Goal: Task Accomplishment & Management: Manage account settings

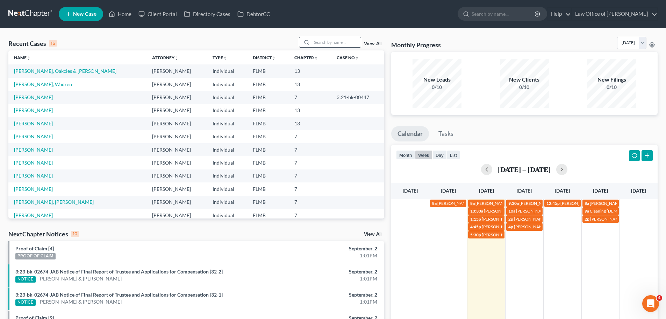
click at [314, 40] on input "search" at bounding box center [336, 42] width 49 height 10
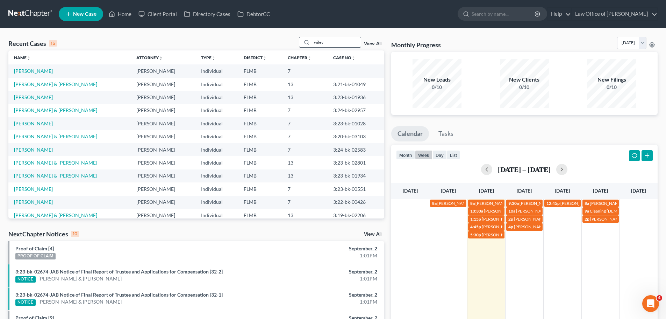
type input "wiley"
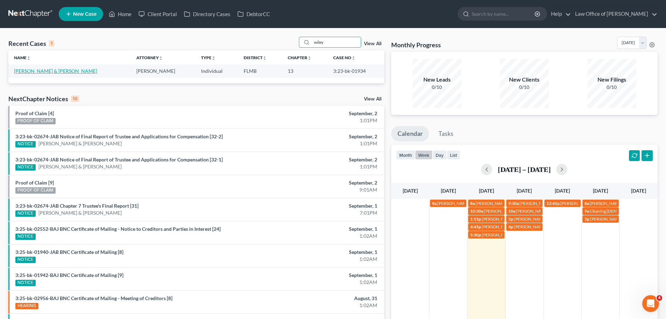
click at [57, 72] on link "[PERSON_NAME] & [PERSON_NAME]" at bounding box center [55, 71] width 83 height 6
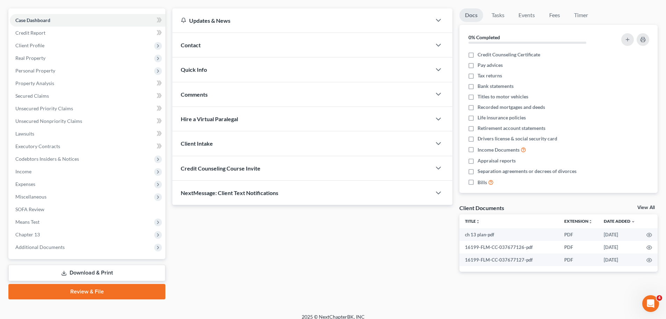
scroll to position [66, 0]
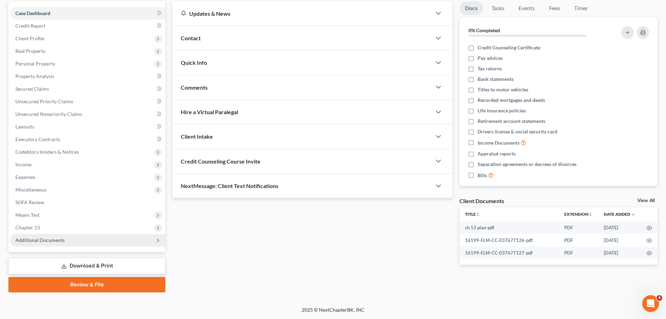
click at [47, 242] on span "Additional Documents" at bounding box center [39, 240] width 49 height 6
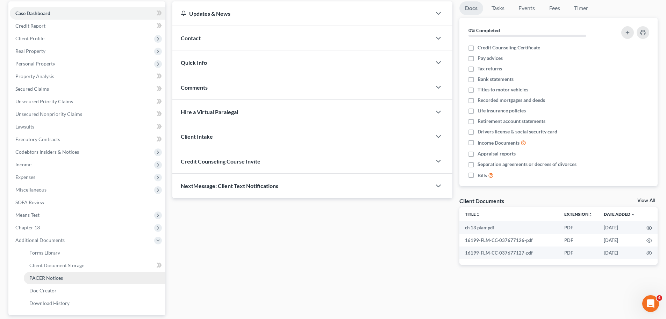
click at [54, 280] on span "PACER Notices" at bounding box center [46, 278] width 34 height 6
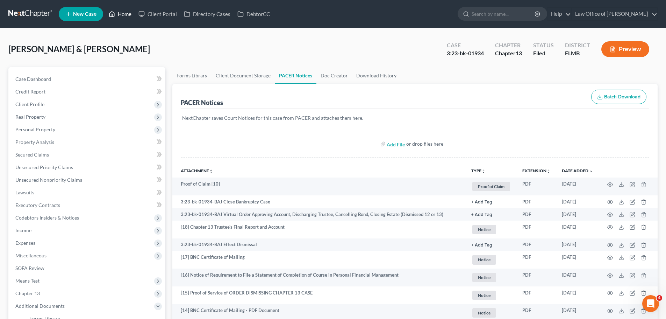
click at [124, 17] on link "Home" at bounding box center [120, 14] width 30 height 13
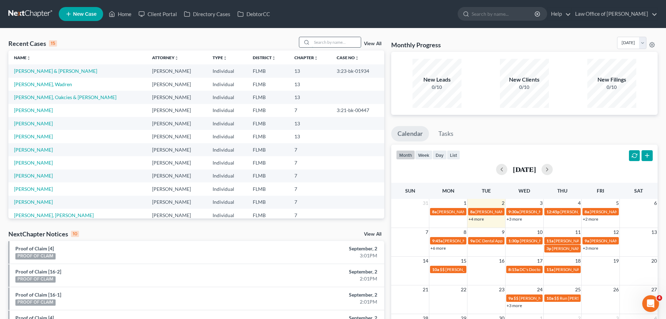
click at [336, 47] on input "search" at bounding box center [336, 42] width 49 height 10
click at [41, 99] on link "[PERSON_NAME], Oakcies & [PERSON_NAME]" at bounding box center [65, 97] width 102 height 6
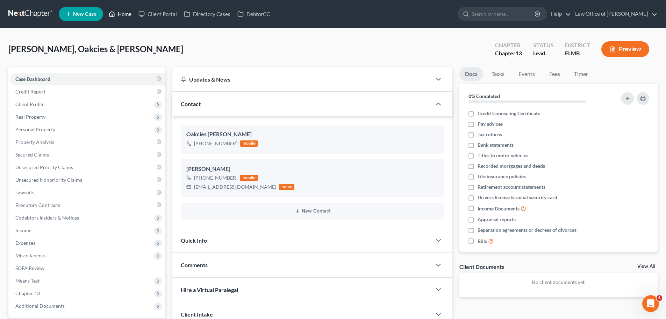
click at [116, 14] on link "Home" at bounding box center [120, 14] width 30 height 13
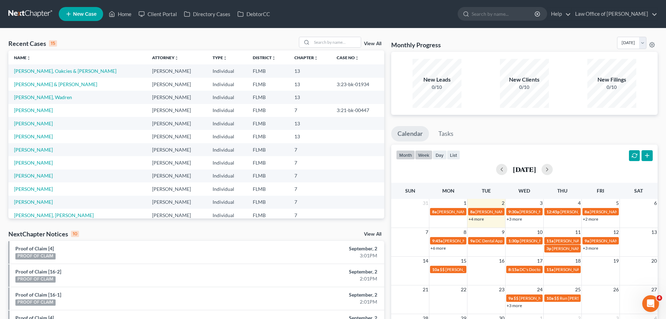
click at [419, 156] on button "week" at bounding box center [423, 154] width 17 height 9
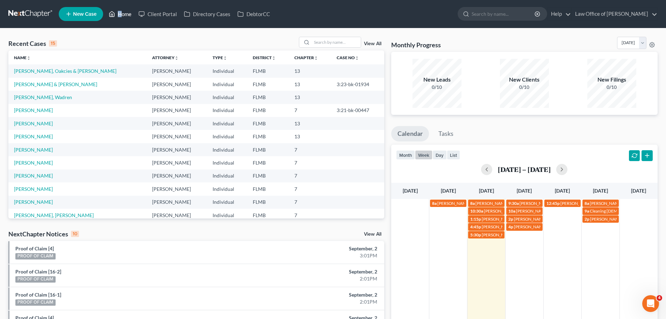
click at [121, 16] on nav "Home New Case Client Portal Directory Cases DebtorCC Law Office of [PERSON_NAME…" at bounding box center [333, 14] width 666 height 28
click at [528, 230] on link "4p [PERSON_NAME]" at bounding box center [524, 226] width 36 height 7
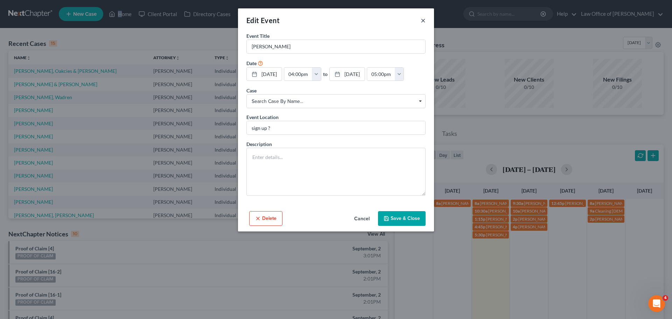
click at [421, 21] on button "×" at bounding box center [422, 20] width 5 height 8
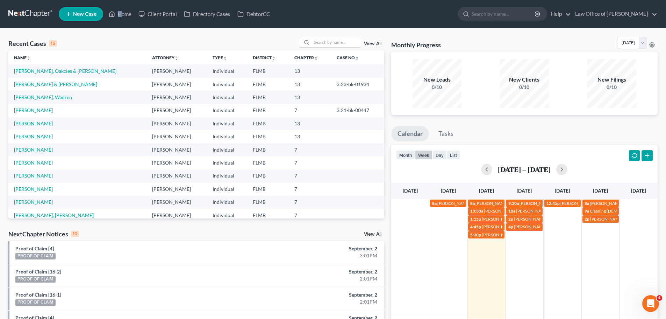
click at [518, 247] on div "8a [PERSON_NAME] 8a [PERSON_NAME] 9:30a [PERSON_NAME] [PHONE_NUMBER] 12:45p [PE…" at bounding box center [524, 285] width 267 height 173
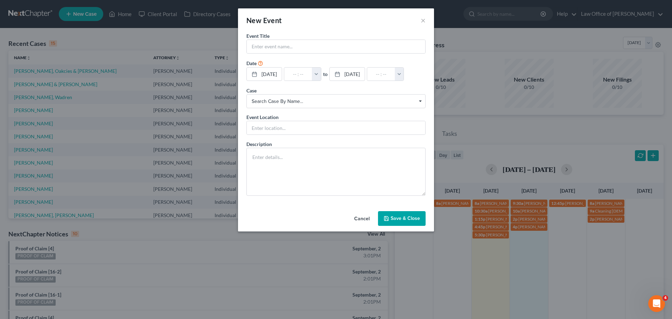
click at [334, 54] on form "Event Title * Date [DATE] close Date [DATE] Time 12:00 AM chevron_left [DATE] c…" at bounding box center [335, 113] width 179 height 163
click at [333, 46] on input "text" at bounding box center [336, 46] width 178 height 13
click at [345, 47] on input "text" at bounding box center [336, 46] width 178 height 13
paste input "[PERSON_NAME]"
type input "[PERSON_NAME]"
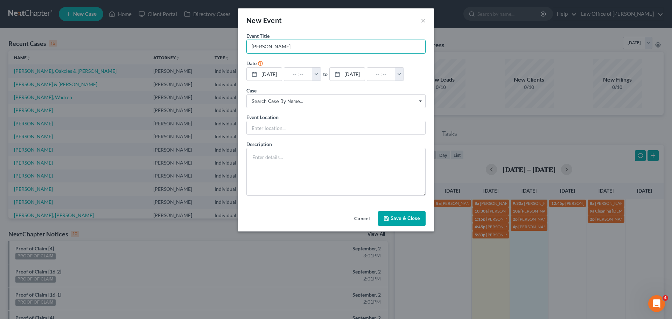
click at [414, 217] on button "Save & Close" at bounding box center [402, 218] width 48 height 15
click at [272, 51] on input "text" at bounding box center [336, 46] width 178 height 13
click at [320, 46] on input "[PERSON_NAME] & [PERSON_NAME]" at bounding box center [336, 46] width 178 height 13
type input "[PERSON_NAME] & [PERSON_NAME] [PHONE_NUMBER]"
click at [295, 74] on input "text" at bounding box center [298, 74] width 28 height 13
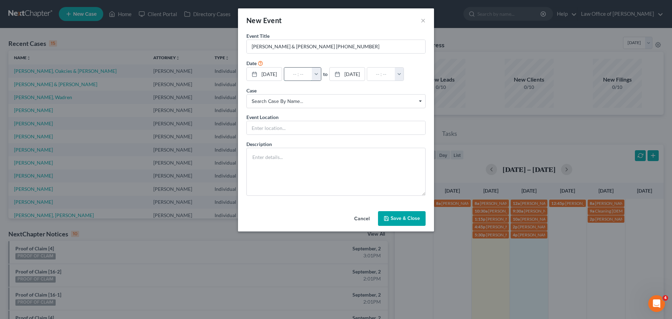
type input "8"
type input "01:00am"
type input "8:"
type input "09:00am"
type input "8:3"
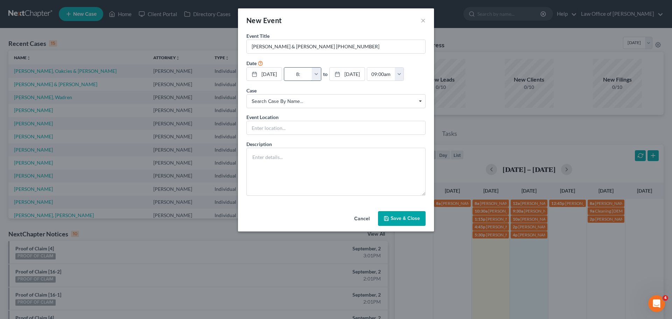
type input "01:00am"
type input "8:30"
type input "09:30am"
type input "8:30a"
type input "01:00am"
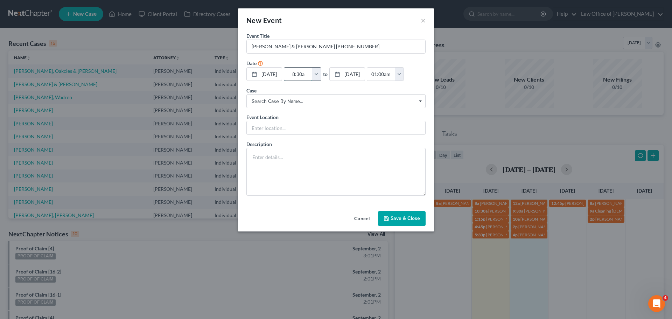
type input "8:30am"
type input "09:30am"
type input "8:30am"
click at [282, 133] on input "text" at bounding box center [336, 127] width 178 height 13
type input "Phone call"
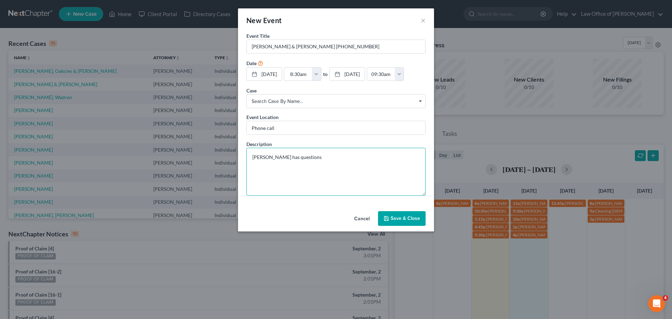
type textarea "[PERSON_NAME] has questions"
click at [395, 218] on button "Save & Close" at bounding box center [402, 218] width 48 height 15
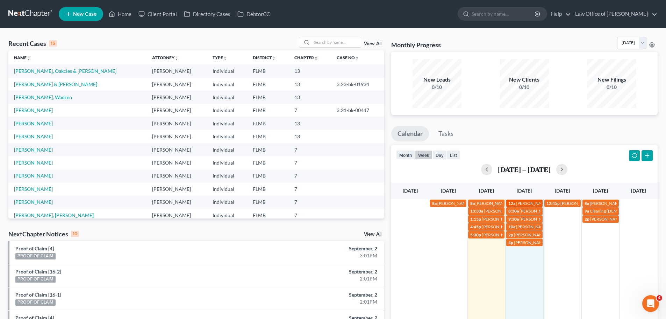
click at [536, 204] on span "[PERSON_NAME]" at bounding box center [532, 202] width 33 height 5
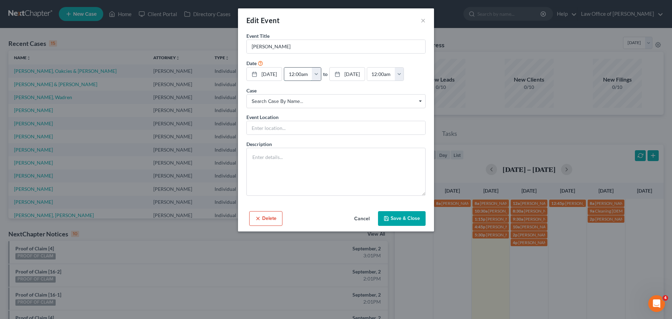
click at [312, 75] on input "12:00am" at bounding box center [298, 74] width 28 height 13
drag, startPoint x: 314, startPoint y: 76, endPoint x: 292, endPoint y: 71, distance: 22.7
click at [292, 71] on input "12:00am" at bounding box center [298, 74] width 28 height 13
type input "5"
type input "01:00am"
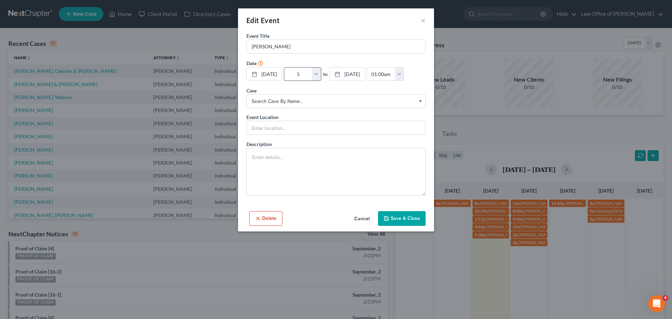
type input "5:"
type input "06:00am"
type input "5:3"
type input "01:00am"
type input "5:30"
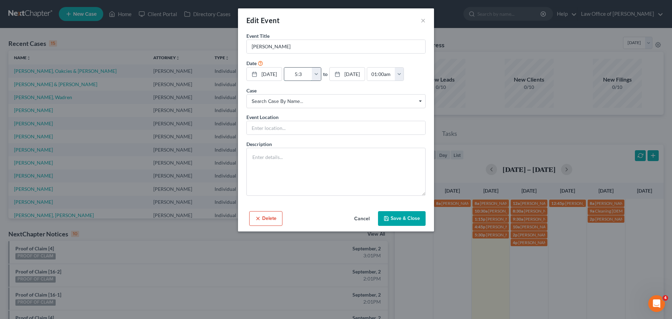
type input "06:30am"
type input "5:30p"
type input "01:00am"
type input "5:30pm"
type input "06:30pm"
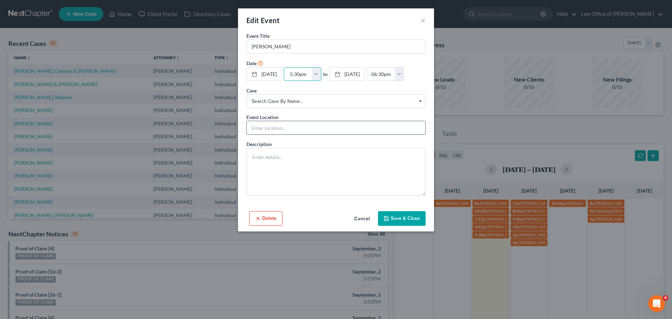
type input "5:30pm"
click at [258, 130] on input "text" at bounding box center [336, 127] width 178 height 13
type input "In-Person Consult"
click at [274, 171] on textarea at bounding box center [335, 172] width 179 height 48
click at [351, 166] on textarea at bounding box center [335, 172] width 179 height 48
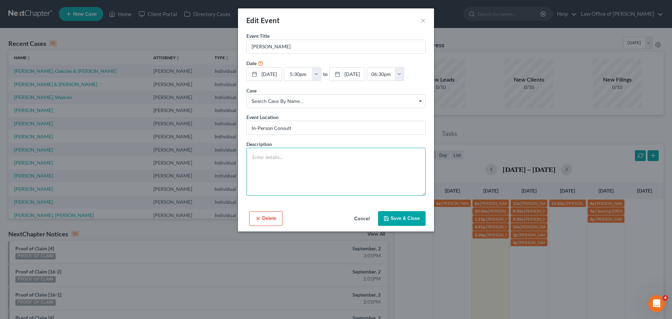
paste textarea "Considering options on bankruptcy due to heavy credit card debt"
type textarea "Considering options on bankruptcy due to heavy credit card debt"
click at [298, 44] on input "[PERSON_NAME]" at bounding box center [336, 46] width 178 height 13
click at [305, 50] on input "[PERSON_NAME]" at bounding box center [336, 46] width 178 height 13
paste input "9047079424"
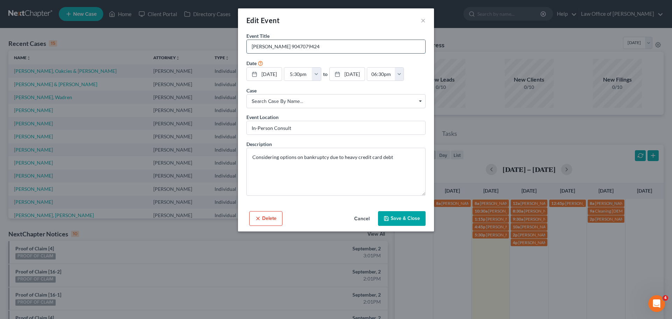
click at [292, 47] on input "[PERSON_NAME] 9047079424" at bounding box center [336, 46] width 178 height 13
click at [302, 48] on input "[PERSON_NAME] 904-7079424" at bounding box center [336, 46] width 178 height 13
type input "[PERSON_NAME] [PHONE_NUMBER]"
click at [402, 155] on textarea "Considering options on bankruptcy due to heavy credit card debt" at bounding box center [335, 172] width 179 height 48
click at [283, 171] on textarea "Considering options on bankruptcy due to heavy credit card debt" at bounding box center [335, 172] width 179 height 48
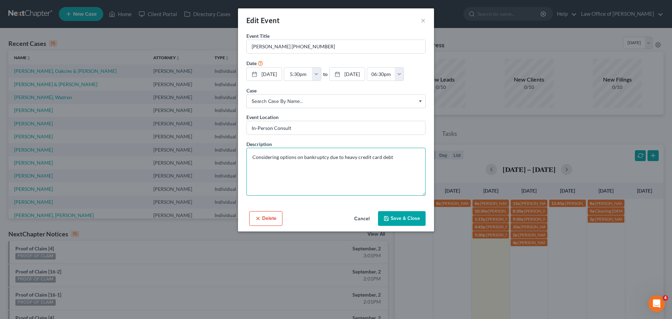
paste textarea "[EMAIL_ADDRESS][DOMAIN_NAME]"
type textarea "Considering options on bankruptcy due to heavy credit card debt [EMAIL_ADDRESS]…"
click at [413, 215] on button "Save & Close" at bounding box center [402, 218] width 48 height 15
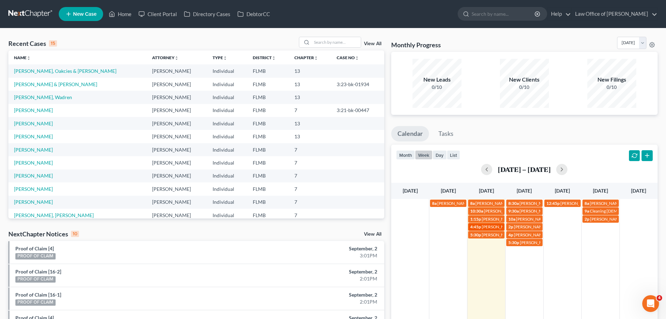
click at [492, 226] on span "[PERSON_NAME] Jones904-672-5061" at bounding box center [517, 226] width 71 height 5
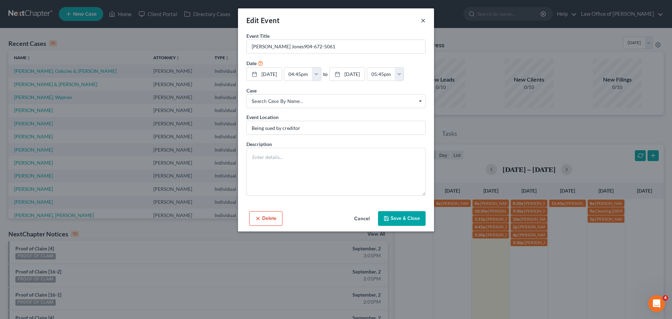
click at [424, 20] on button "×" at bounding box center [422, 20] width 5 height 8
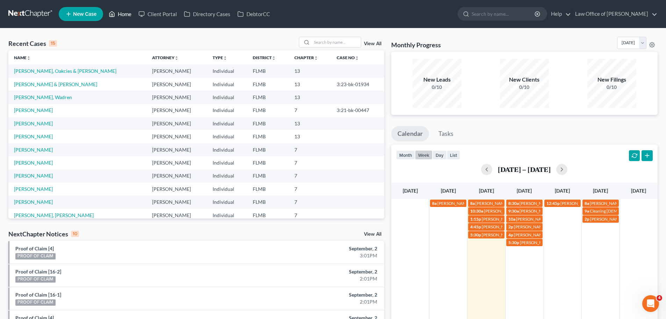
click at [120, 12] on link "Home" at bounding box center [120, 14] width 30 height 13
click at [533, 254] on div "8a [PERSON_NAME] 8a [PERSON_NAME] 8:30a [PERSON_NAME] & [PERSON_NAME] [PHONE_NU…" at bounding box center [524, 285] width 267 height 173
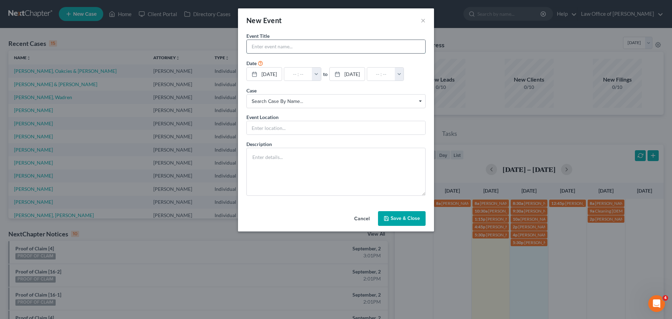
click at [305, 42] on input "text" at bounding box center [336, 46] width 178 height 13
drag, startPoint x: 363, startPoint y: 57, endPoint x: 366, endPoint y: 44, distance: 12.4
click at [364, 52] on form "Event Title * Date [DATE] close Date [DATE] Time 12:00 AM chevron_left [DATE] c…" at bounding box center [335, 113] width 179 height 163
click at [366, 42] on input "text" at bounding box center [336, 46] width 178 height 13
click at [366, 44] on input "text" at bounding box center [336, 46] width 178 height 13
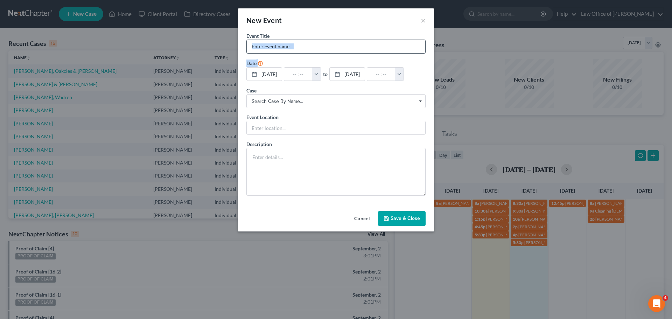
click at [336, 45] on input "text" at bounding box center [336, 46] width 178 height 13
paste input "[PERSON_NAME]"
type input "[PERSON_NAME]"
click at [285, 127] on input "text" at bounding box center [336, 127] width 178 height 13
click at [257, 163] on textarea at bounding box center [335, 172] width 179 height 48
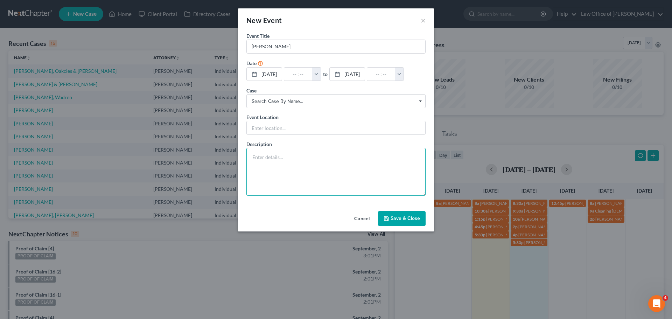
paste textarea "Bank of America vs [PERSON_NAME]"
drag, startPoint x: 328, startPoint y: 158, endPoint x: 309, endPoint y: 156, distance: 19.7
click at [309, 156] on textarea "Bank of America vs [PERSON_NAME]" at bounding box center [335, 172] width 179 height 48
type textarea "Bank of America vs [PERSON_NAME]"
click at [274, 49] on input "[PERSON_NAME]" at bounding box center [336, 46] width 178 height 13
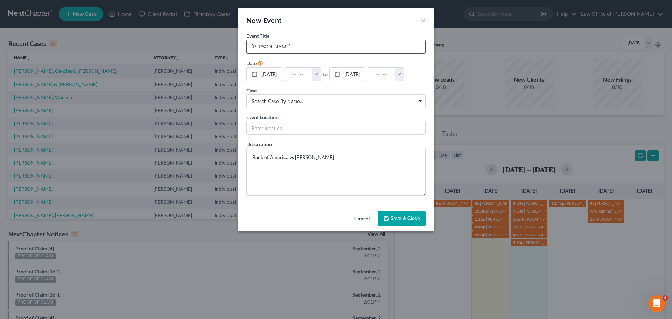
paste input "[PERSON_NAME]"
drag, startPoint x: 270, startPoint y: 47, endPoint x: 274, endPoint y: 49, distance: 4.4
click at [271, 48] on input "[PERSON_NAME]" at bounding box center [336, 46] width 178 height 13
click at [305, 49] on input "[PERSON_NAME]" at bounding box center [336, 46] width 178 height 13
paste input "[PHONE_NUMBER]"
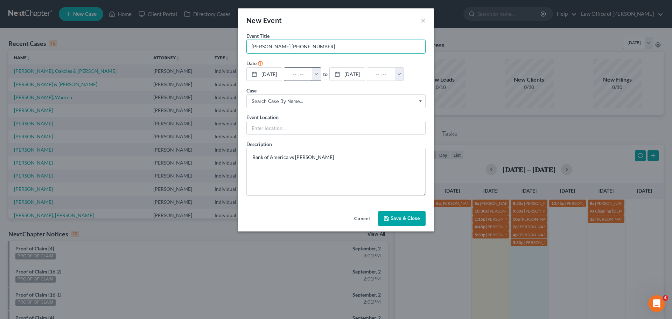
type input "[PERSON_NAME] [PHONE_NUMBER]"
drag, startPoint x: 297, startPoint y: 71, endPoint x: 292, endPoint y: 72, distance: 4.8
click at [296, 71] on input "text" at bounding box center [298, 74] width 28 height 13
type input "6"
type input "01:00am"
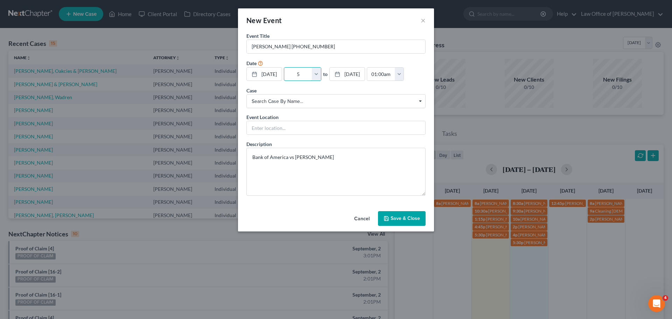
type input "5:"
type input "06:00am"
type input "5:0"
type input "01:00am"
type input "5:00"
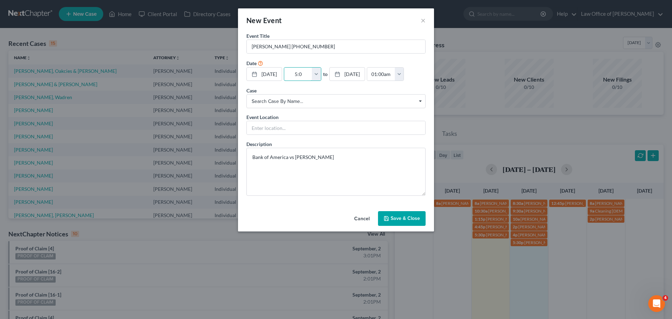
type input "06:00am"
type input "5:00p"
type input "01:00am"
type input "5:00pm"
type input "06:00pm"
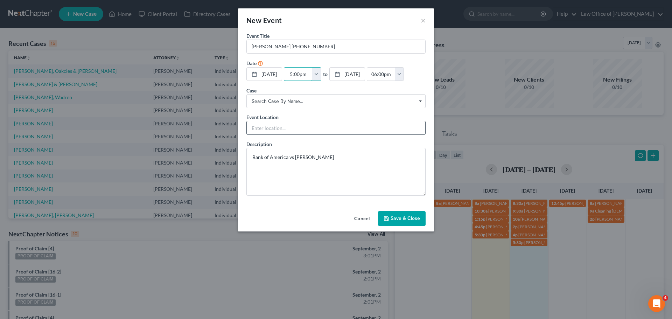
type input "5:00pm"
click at [269, 127] on input "text" at bounding box center [336, 127] width 178 height 13
type input "p"
type input "Phone Consult"
click at [412, 217] on button "Save & Close" at bounding box center [402, 218] width 48 height 15
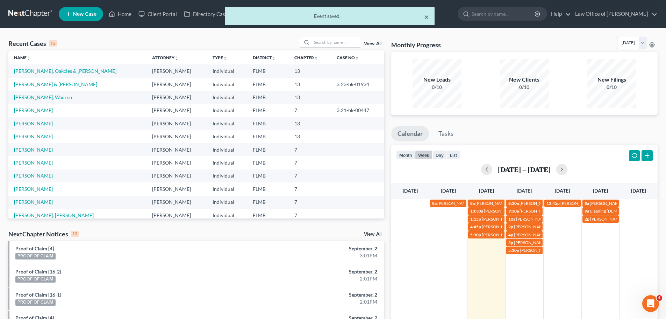
click at [424, 16] on button "×" at bounding box center [426, 17] width 5 height 8
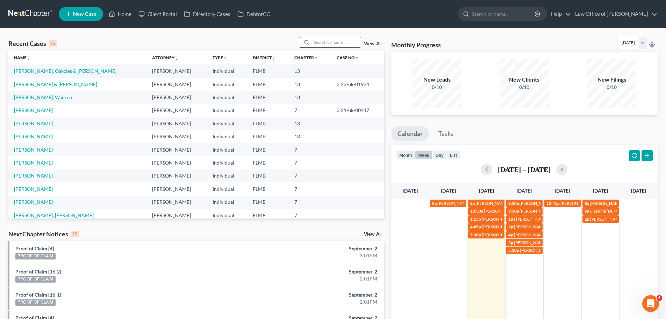
click at [337, 44] on input "search" at bounding box center [336, 42] width 49 height 10
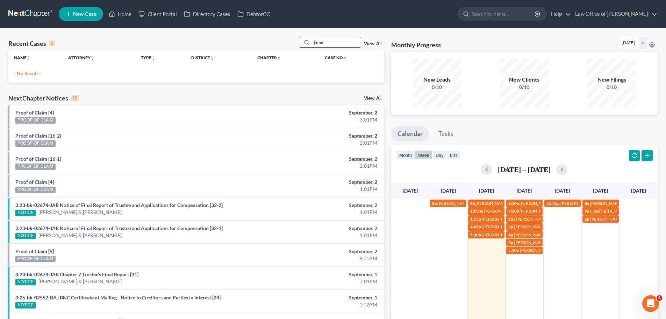
drag, startPoint x: 330, startPoint y: 42, endPoint x: 310, endPoint y: 48, distance: 20.6
click at [310, 48] on div "[emm" at bounding box center [330, 42] width 62 height 11
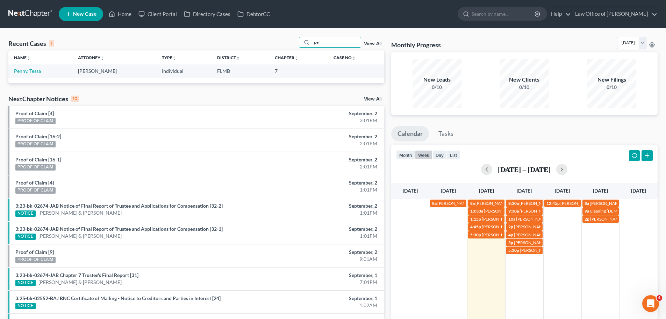
type input "p"
type input "tessa"
click at [21, 73] on td "Penny, Tessa" at bounding box center [40, 70] width 64 height 13
click at [35, 71] on link "Penny, Tessa" at bounding box center [27, 71] width 27 height 6
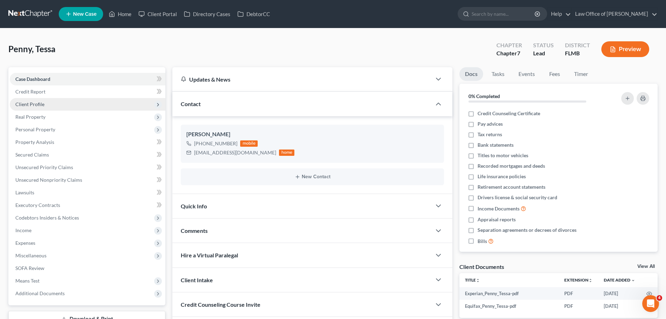
click at [66, 106] on span "Client Profile" at bounding box center [88, 104] width 156 height 13
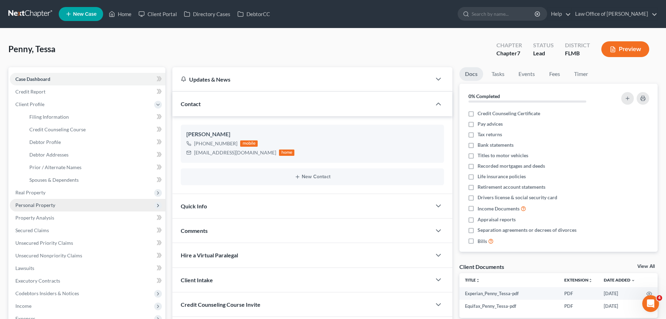
click at [94, 206] on span "Personal Property" at bounding box center [88, 205] width 156 height 13
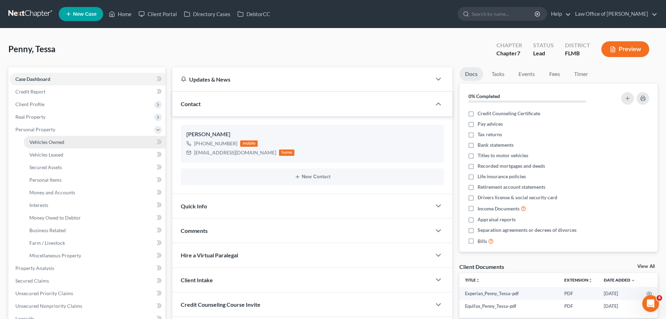
click at [81, 144] on link "Vehicles Owned" at bounding box center [95, 142] width 142 height 13
